Goal: Transaction & Acquisition: Book appointment/travel/reservation

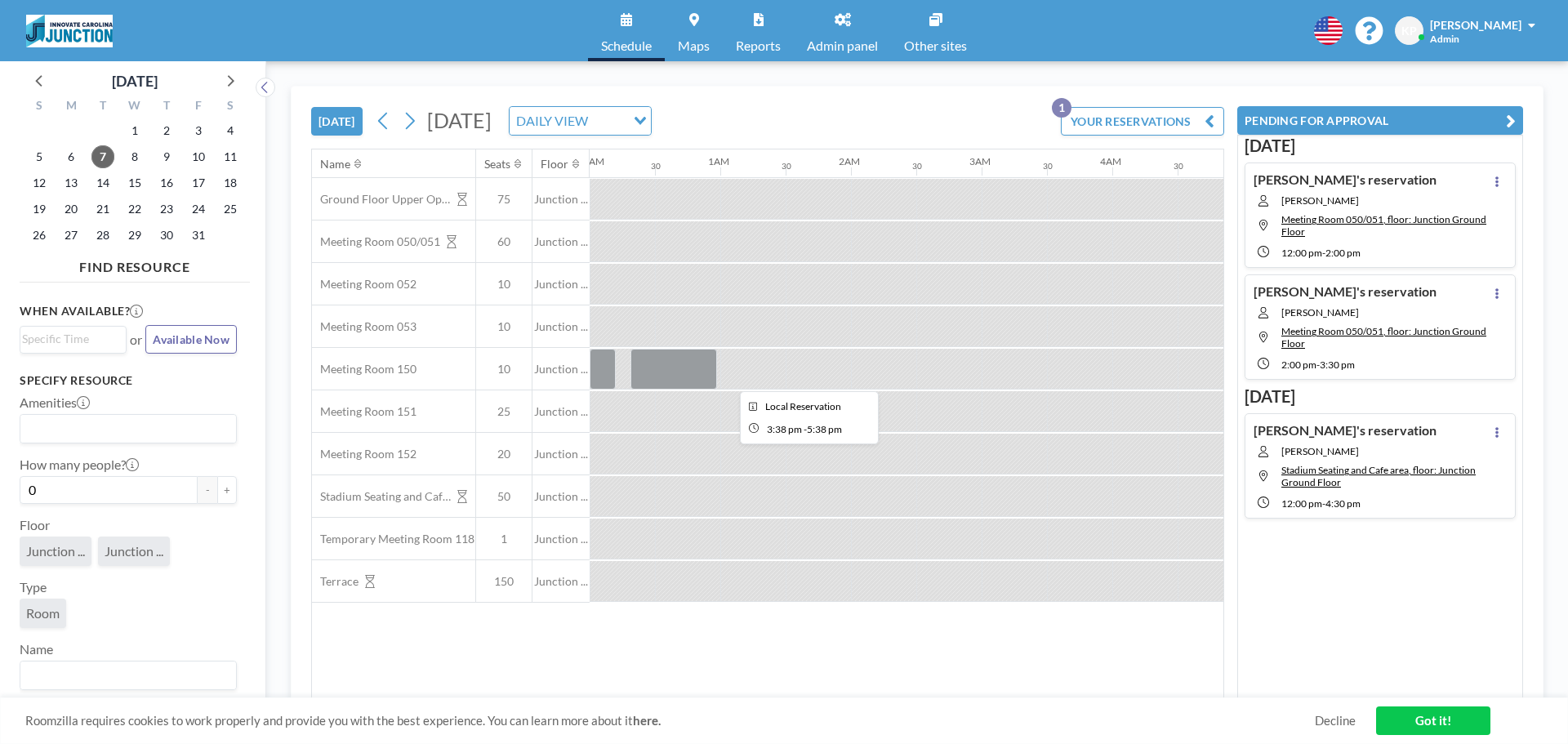
scroll to position [0, 1960]
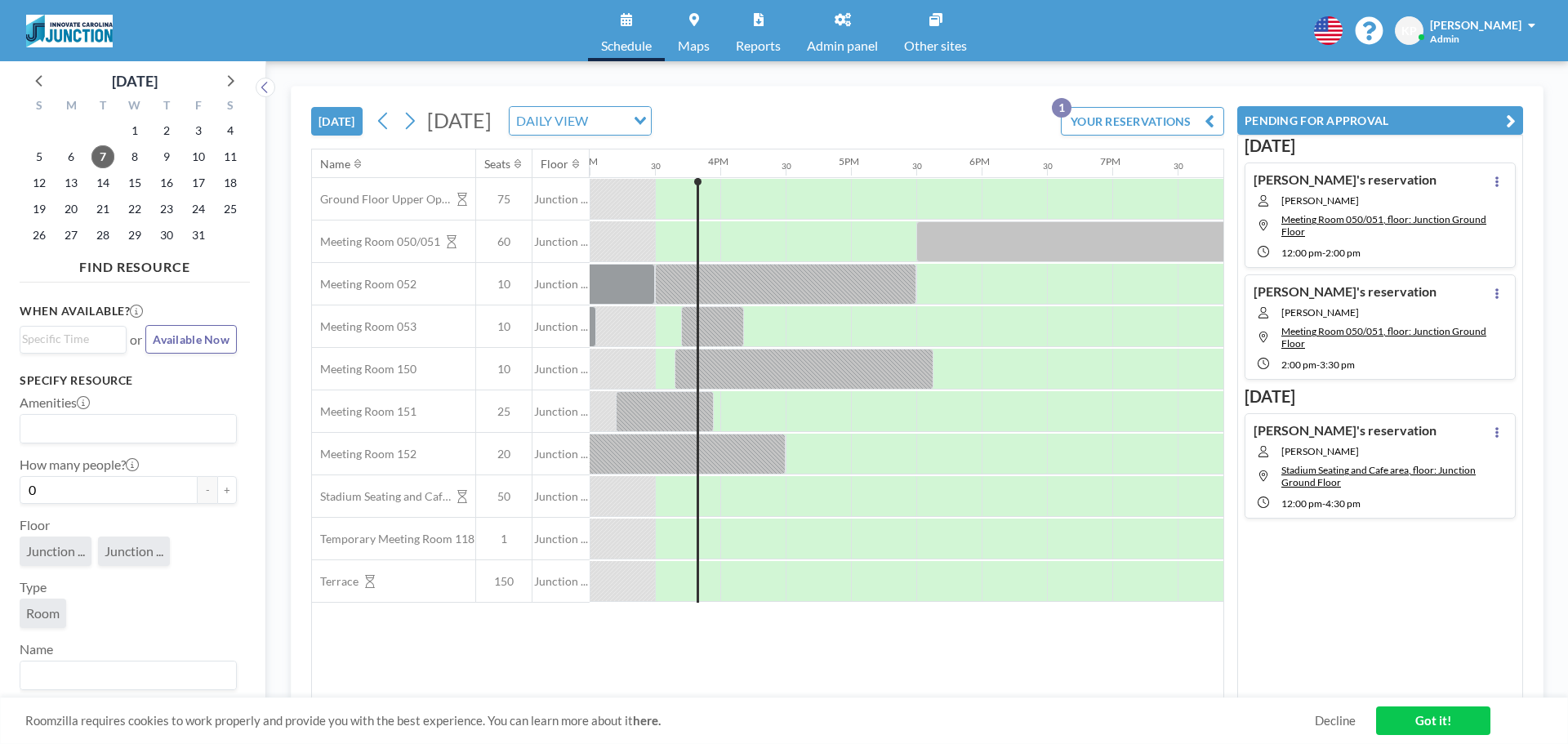
click at [450, 123] on span "[DATE]" at bounding box center [459, 120] width 65 height 24
click at [492, 116] on span "[DATE]" at bounding box center [459, 120] width 65 height 24
drag, startPoint x: 625, startPoint y: 126, endPoint x: 690, endPoint y: 126, distance: 65.0
click at [492, 126] on span "[DATE]" at bounding box center [459, 120] width 65 height 24
click at [625, 124] on div "DAILY VIEW" at bounding box center [567, 119] width 116 height 24
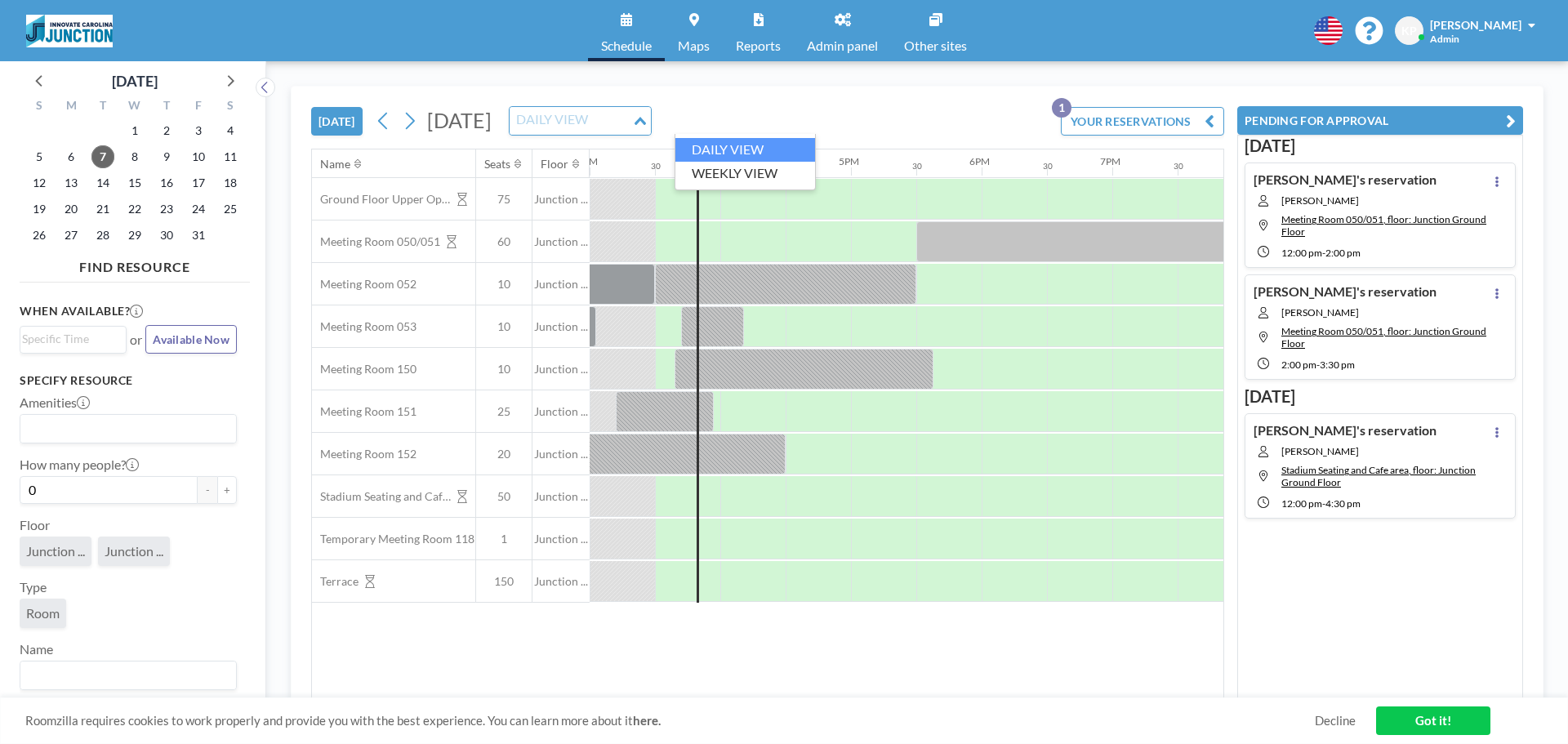
click at [630, 124] on input "Search for option" at bounding box center [571, 120] width 120 height 21
click at [492, 111] on span "[DATE]" at bounding box center [459, 120] width 65 height 24
click at [342, 129] on button "[DATE]" at bounding box center [337, 121] width 51 height 29
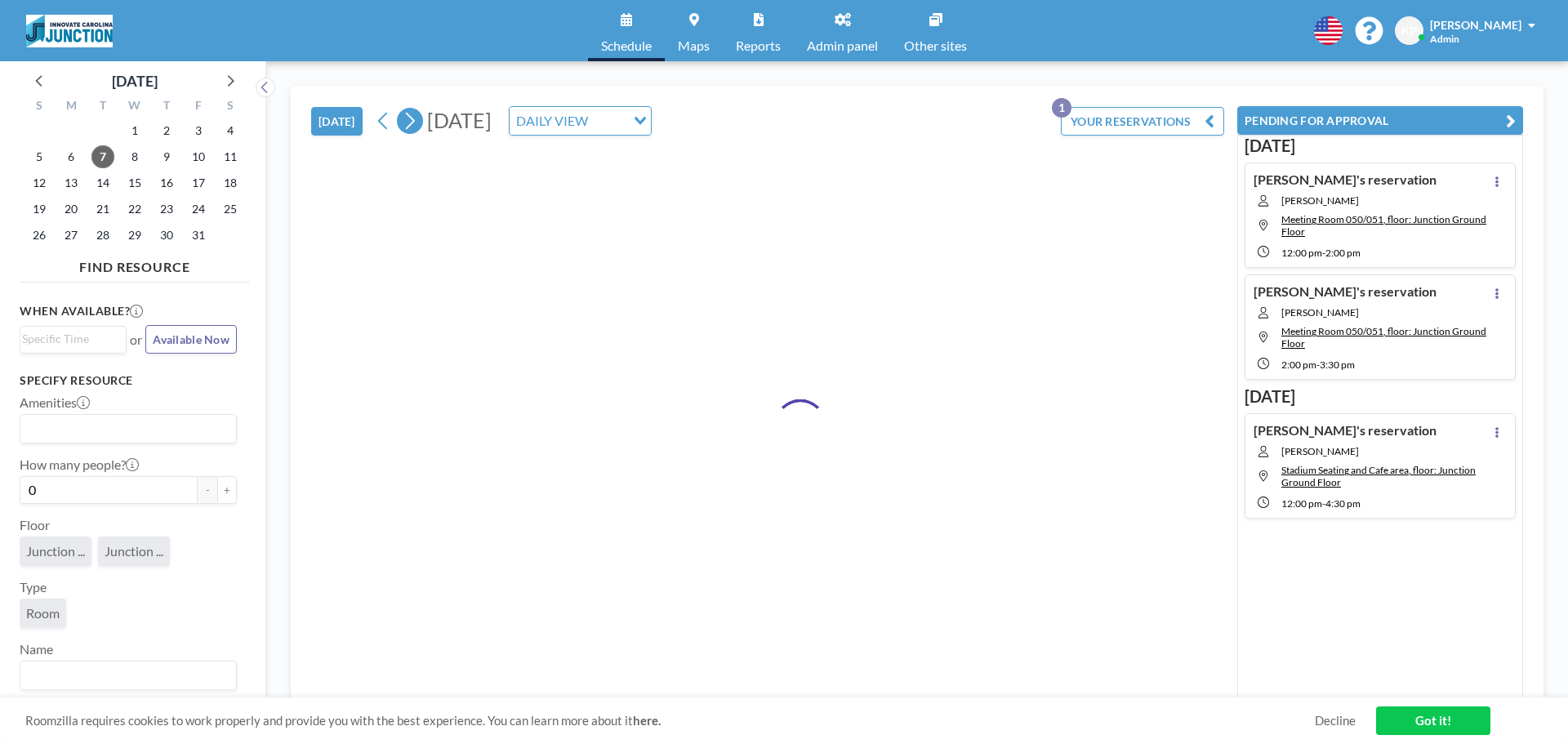
click at [407, 118] on icon at bounding box center [409, 120] width 15 height 24
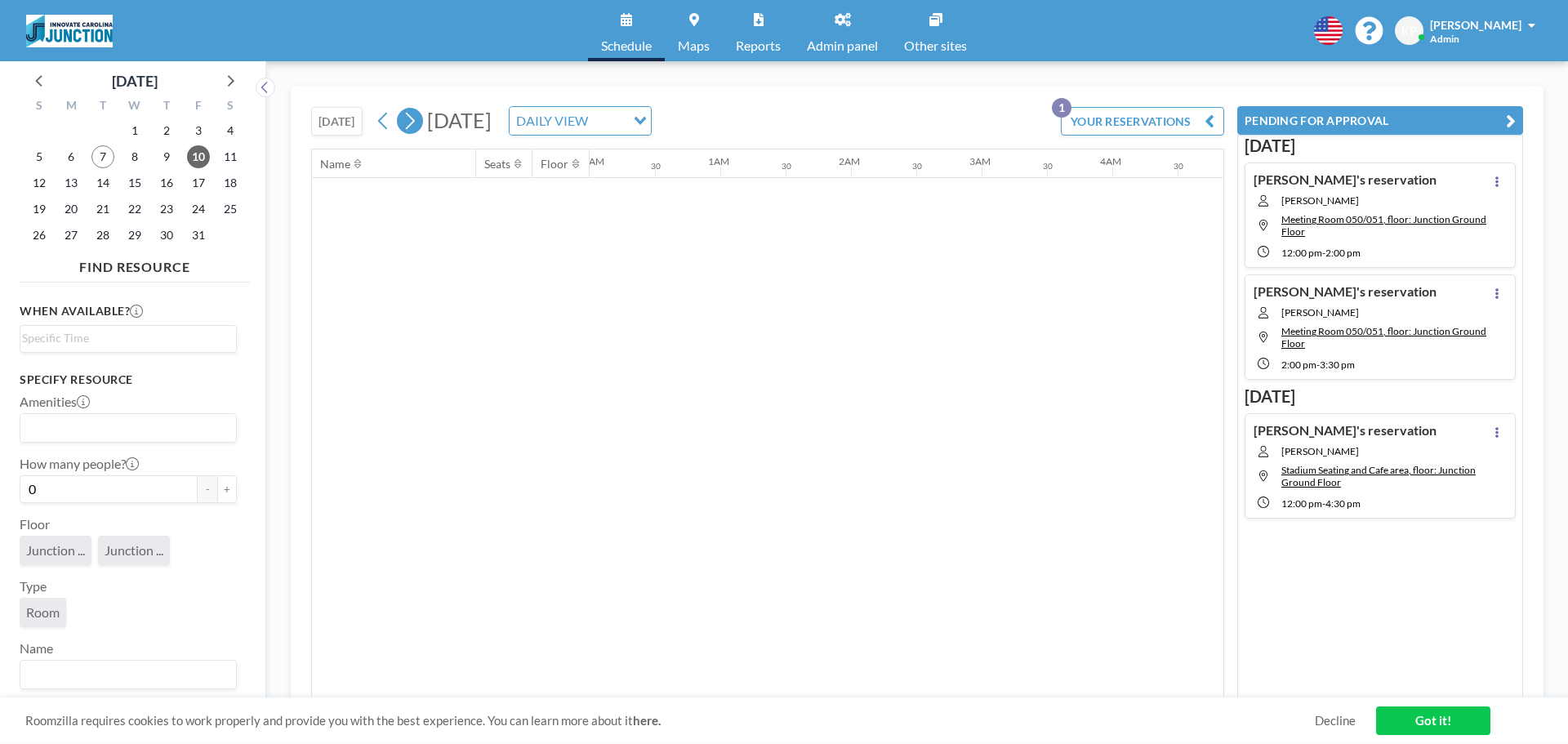
scroll to position [0, 0]
click at [407, 118] on icon at bounding box center [409, 120] width 15 height 24
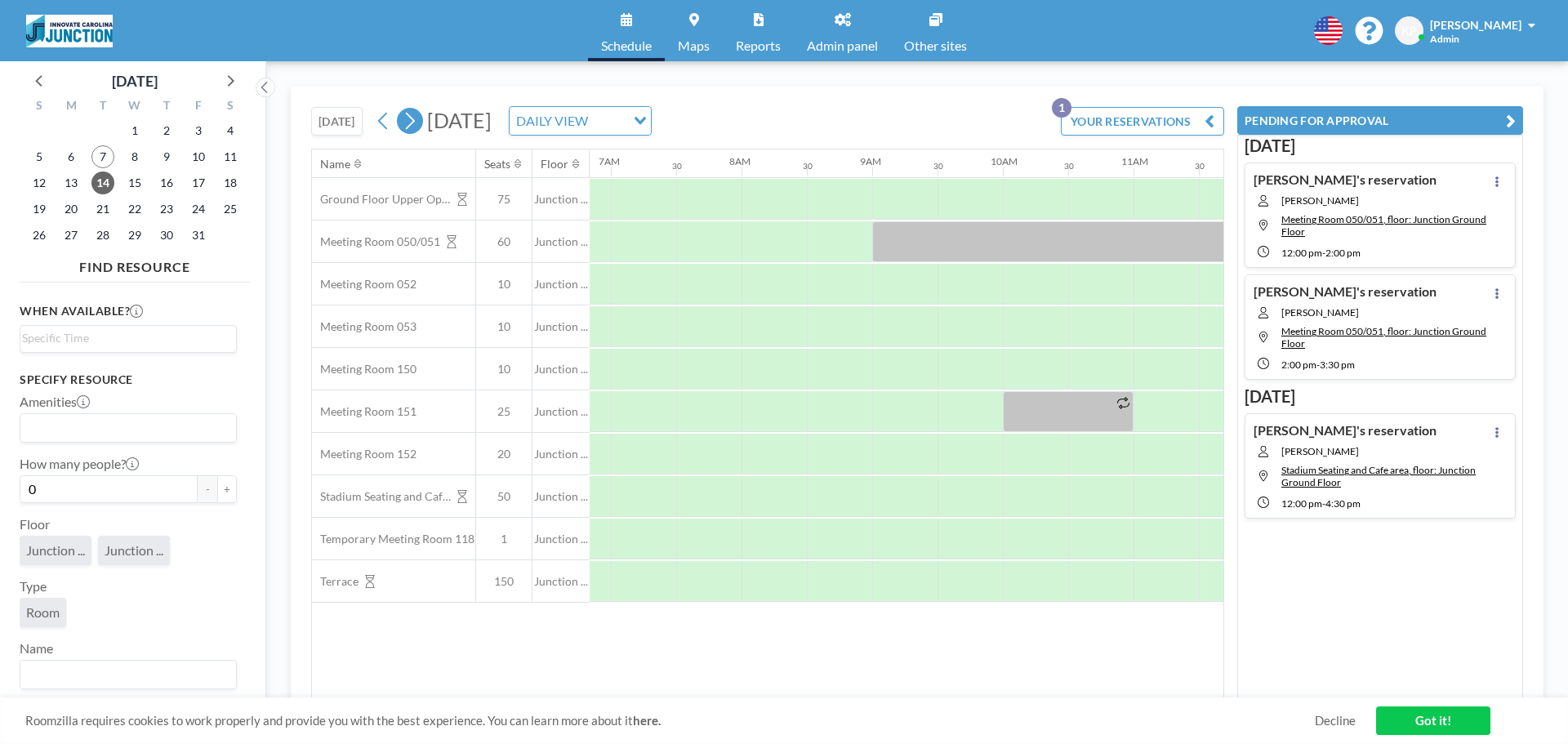
scroll to position [0, 980]
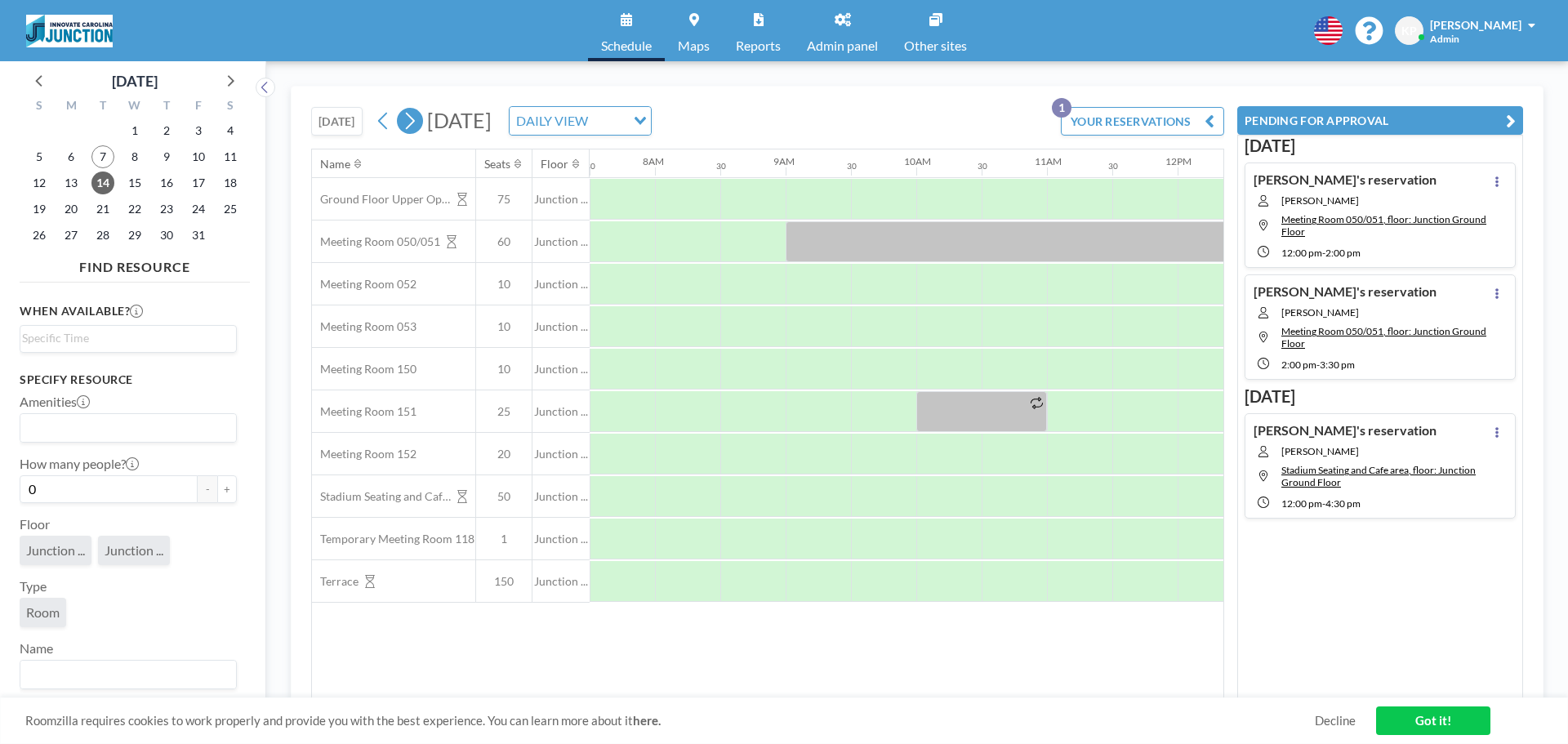
click at [407, 118] on icon at bounding box center [409, 120] width 15 height 24
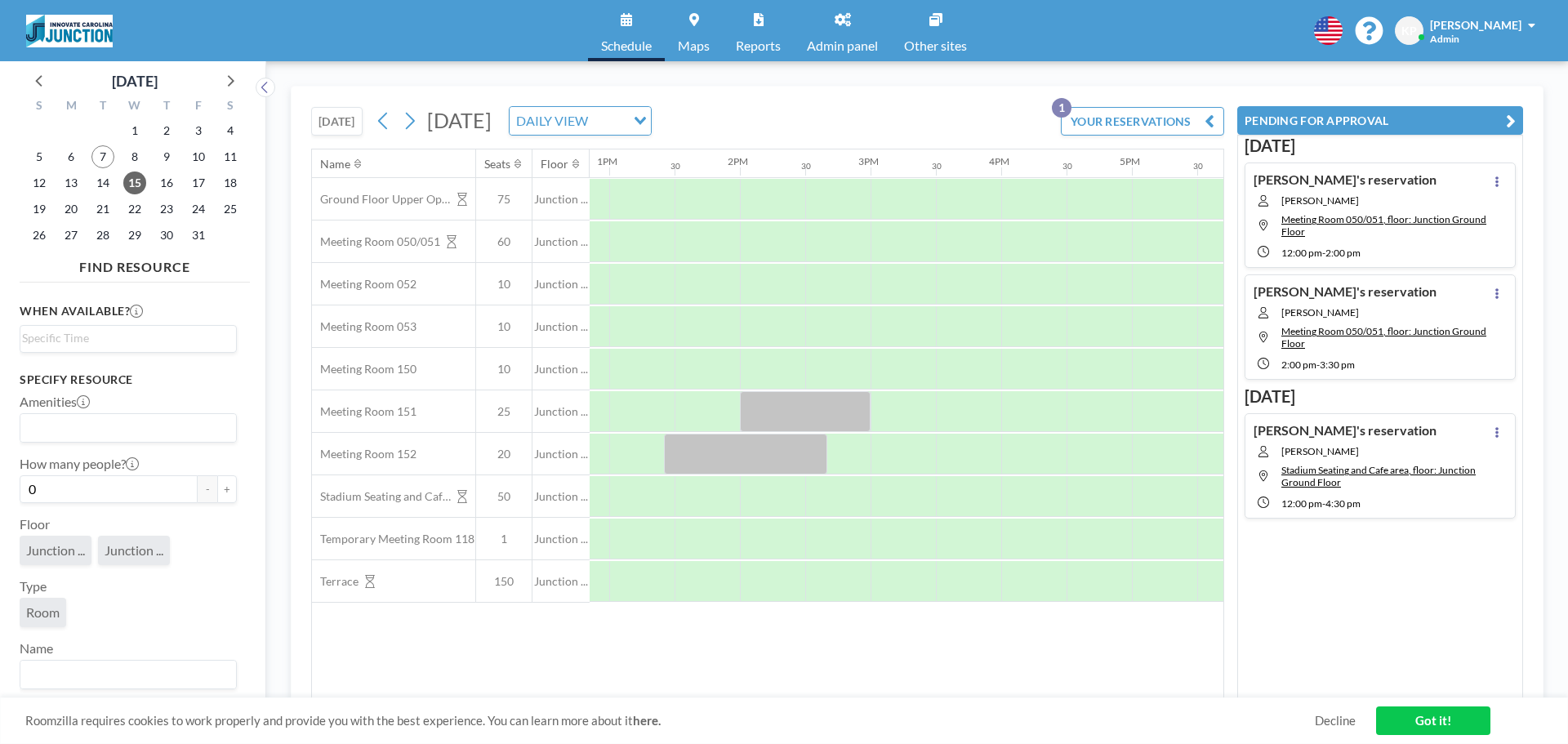
scroll to position [0, 1801]
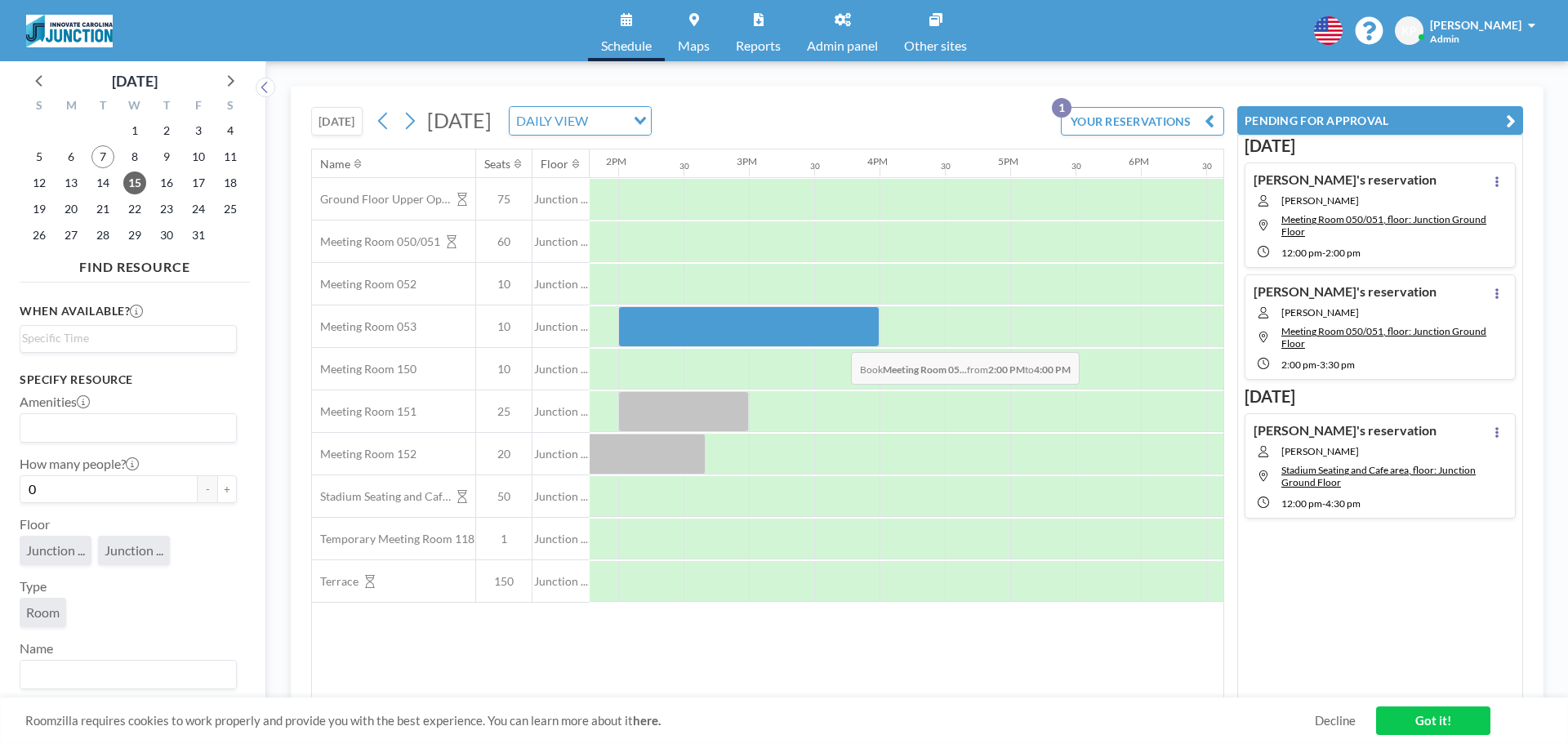
drag, startPoint x: 630, startPoint y: 326, endPoint x: 838, endPoint y: 340, distance: 208.5
click at [838, 340] on div at bounding box center [749, 327] width 261 height 41
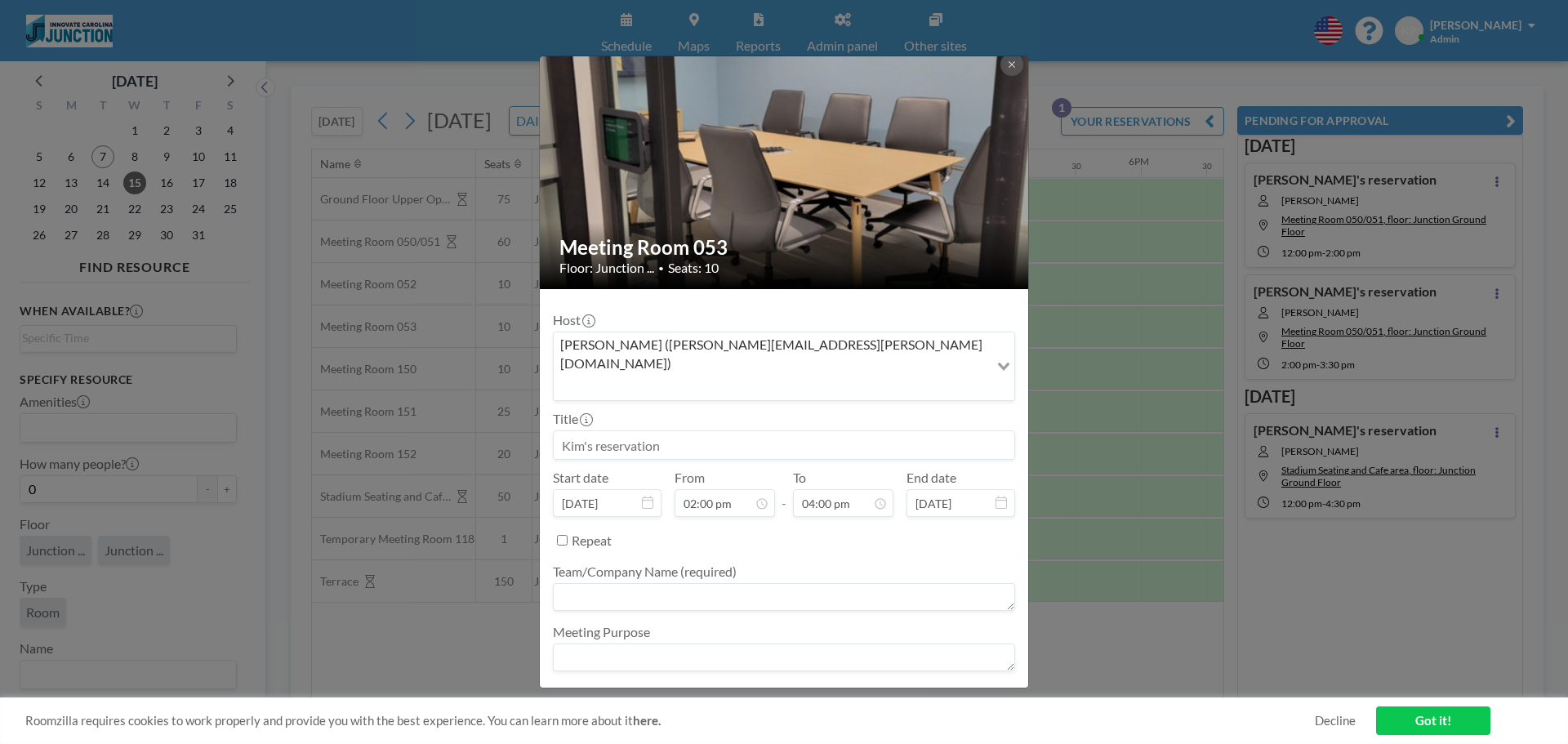
scroll to position [12, 0]
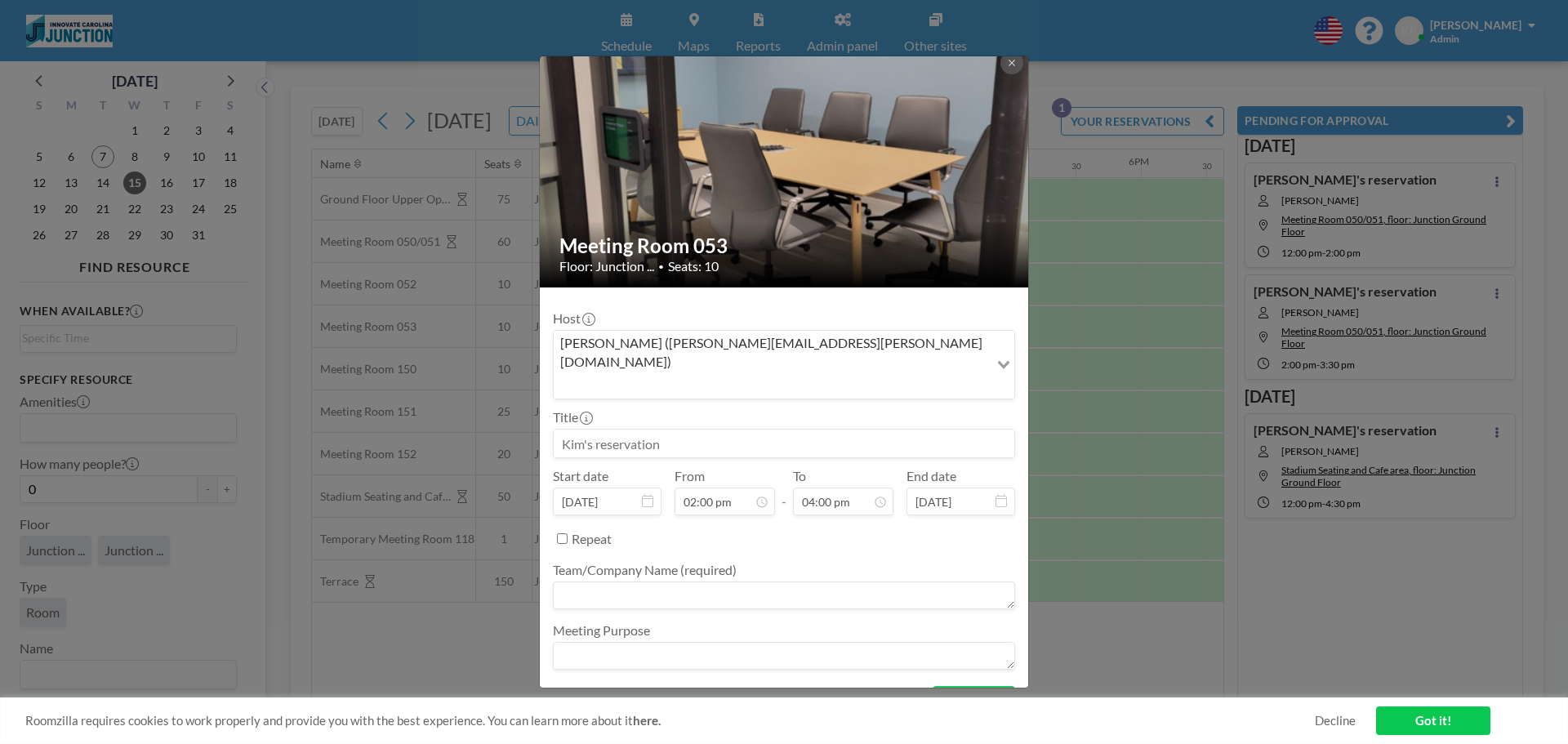
click at [774, 582] on textarea at bounding box center [784, 595] width 462 height 28
type textarea "[PERSON_NAME]"
click at [926, 642] on textarea at bounding box center [784, 656] width 462 height 28
type textarea "Intern Meeting"
click at [934, 686] on button "BOOK NOW" at bounding box center [974, 700] width 82 height 29
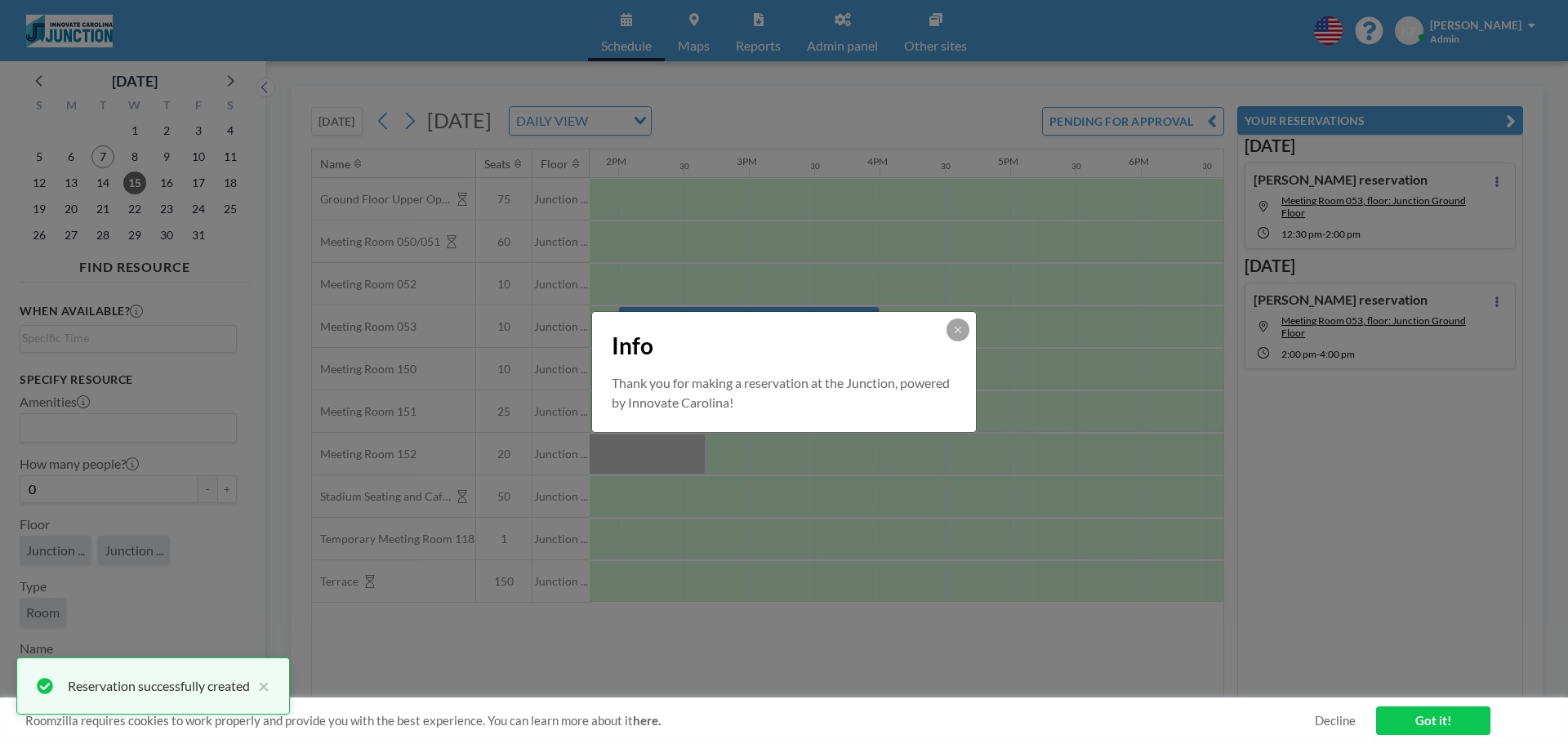
click at [970, 331] on div "Info" at bounding box center [784, 343] width 384 height 61
click at [965, 324] on button at bounding box center [958, 329] width 23 height 23
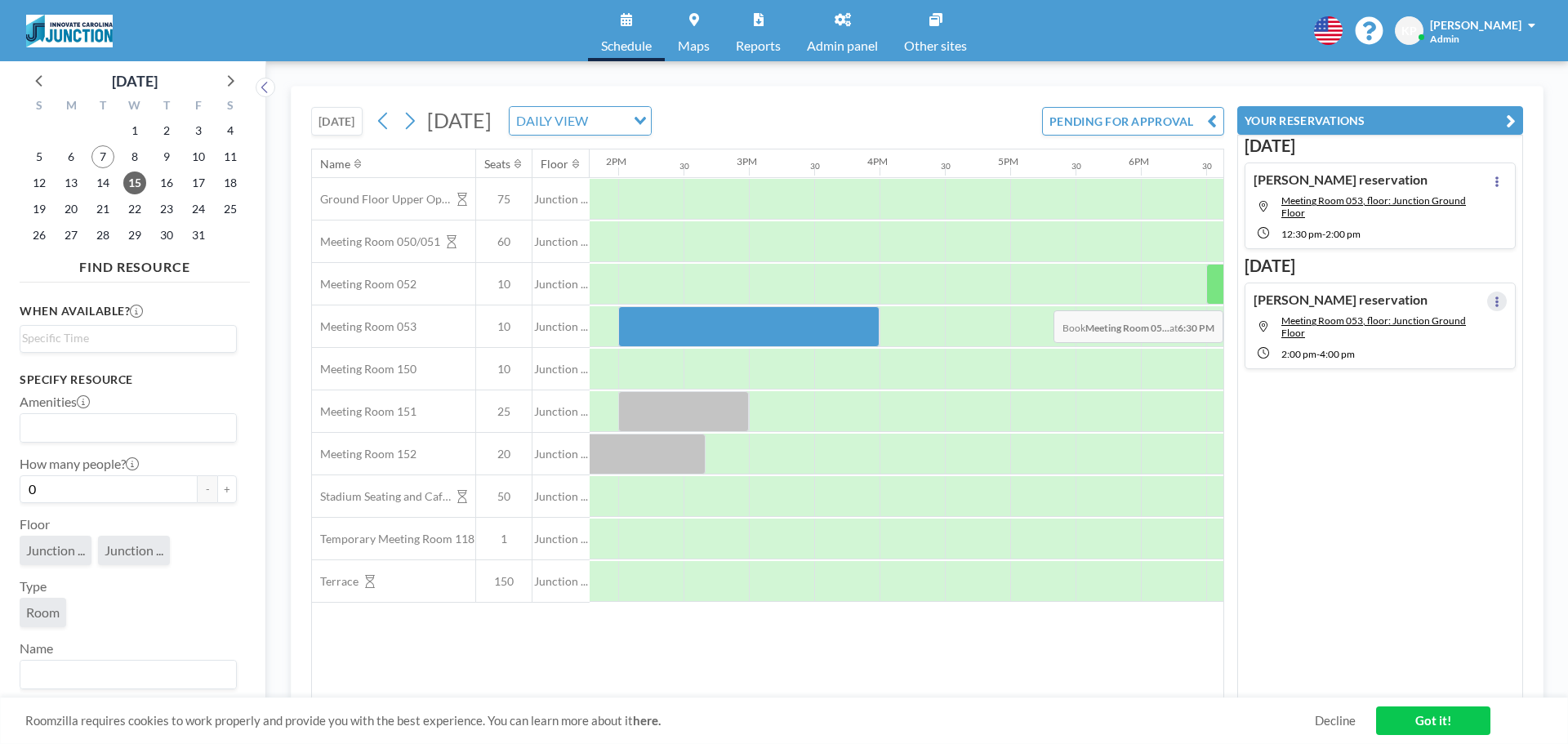
click at [1494, 298] on icon at bounding box center [1497, 301] width 7 height 11
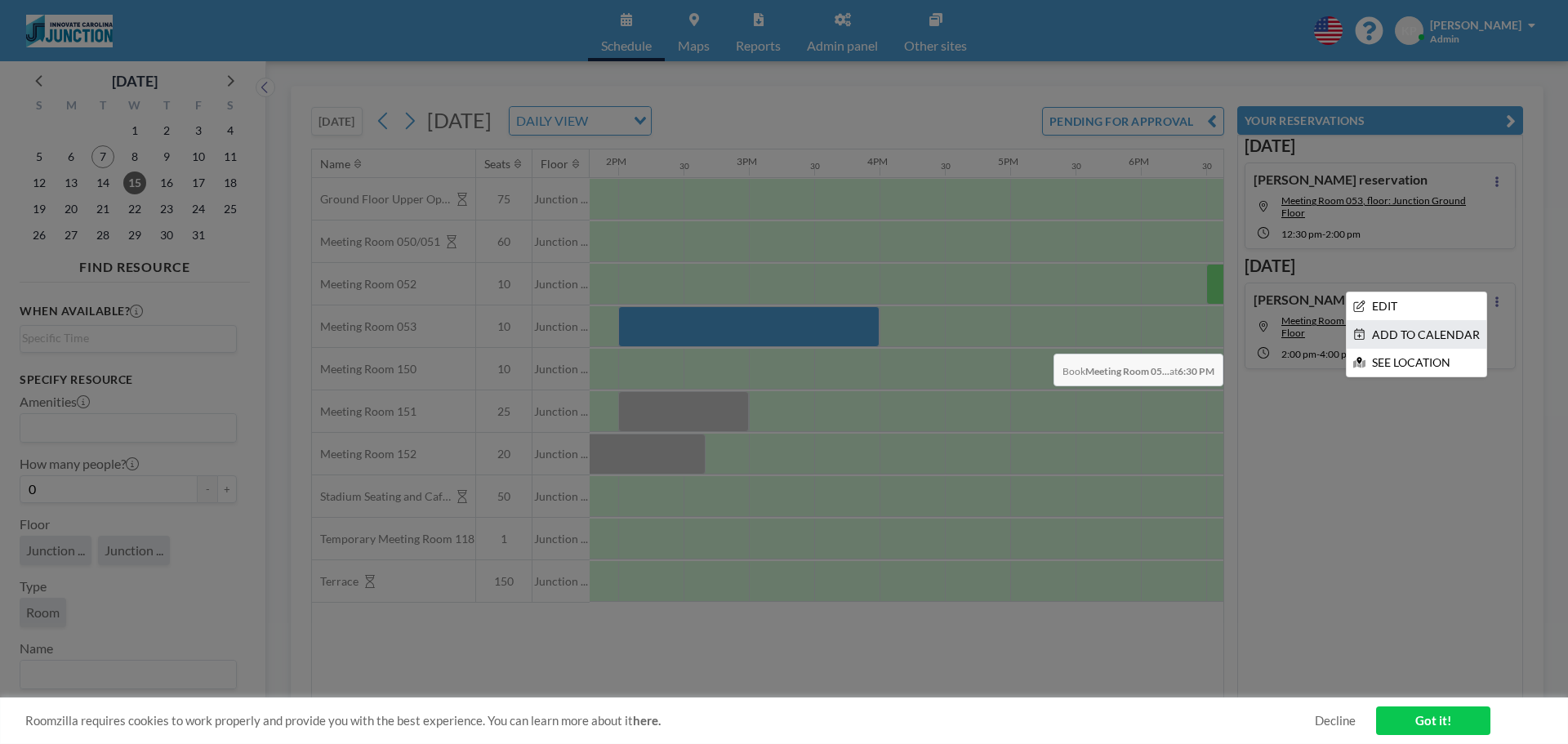
click at [1446, 342] on li "ADD TO CALENDAR" at bounding box center [1417, 334] width 140 height 28
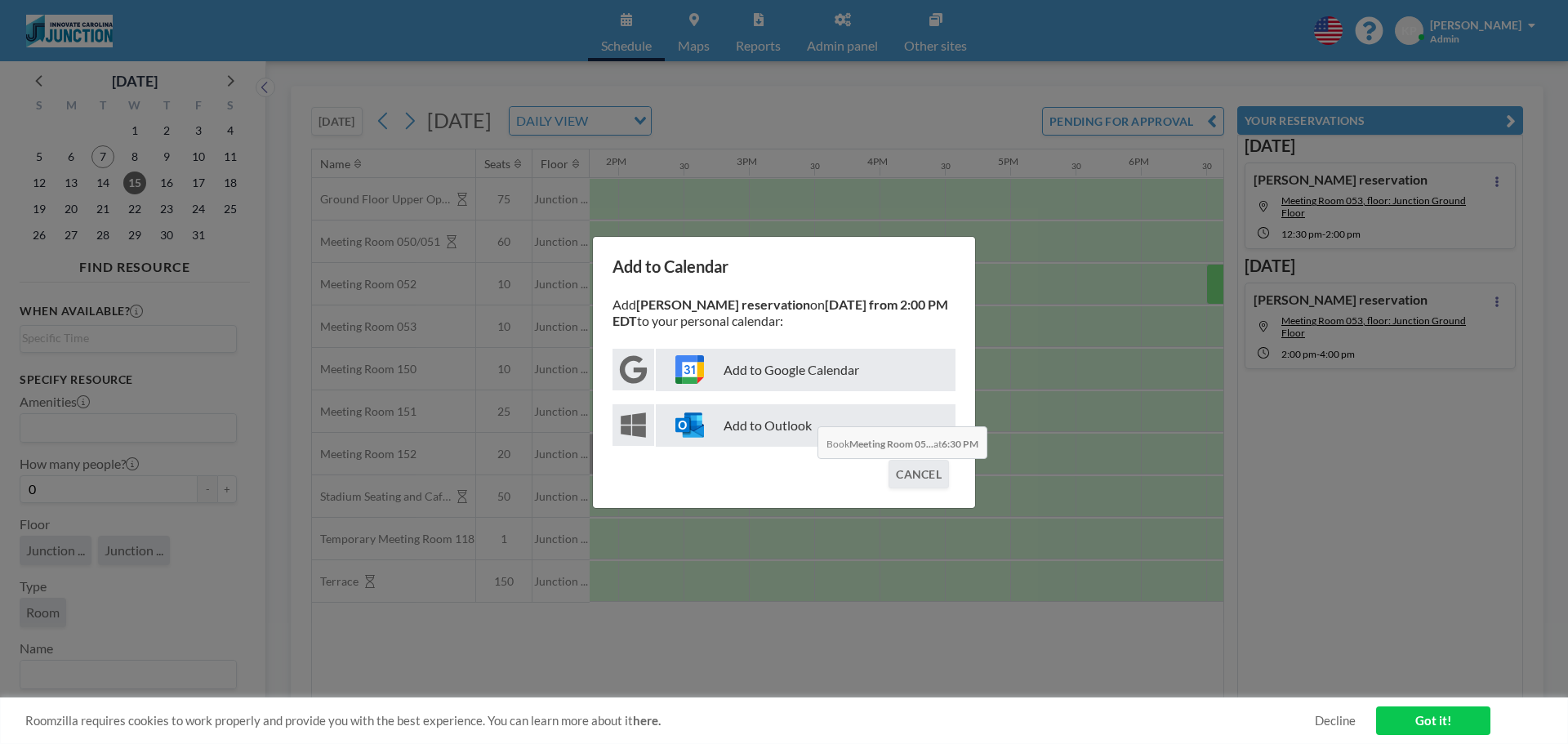
click at [805, 414] on p "Add to Outlook" at bounding box center [805, 425] width 300 height 42
